Goal: Navigation & Orientation: Find specific page/section

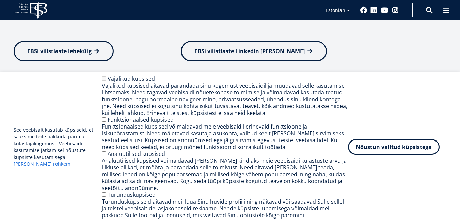
scroll to position [136, 0]
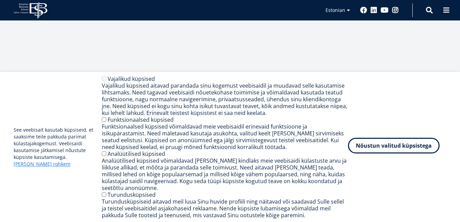
click at [404, 151] on button "Nõustun valitud küpsistega" at bounding box center [394, 146] width 92 height 16
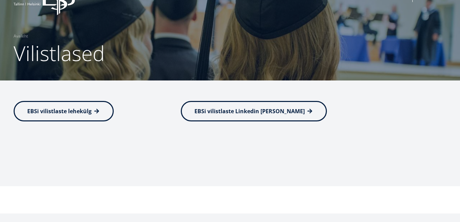
scroll to position [11, 0]
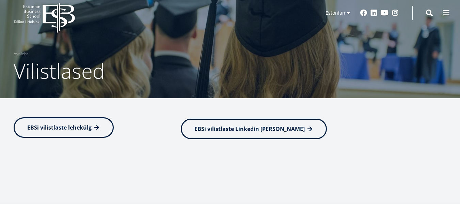
click at [84, 126] on span "EBSi vilistlaste lehekülg" at bounding box center [59, 127] width 64 height 7
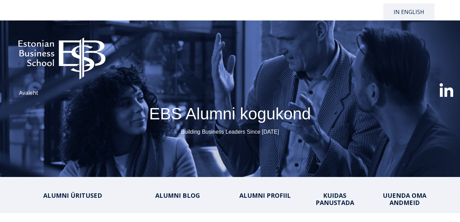
select select "**"
click at [68, 54] on img at bounding box center [62, 55] width 110 height 56
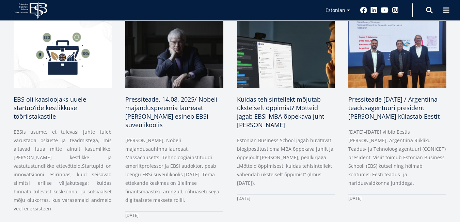
scroll to position [341, 0]
